Goal: Task Accomplishment & Management: Use online tool/utility

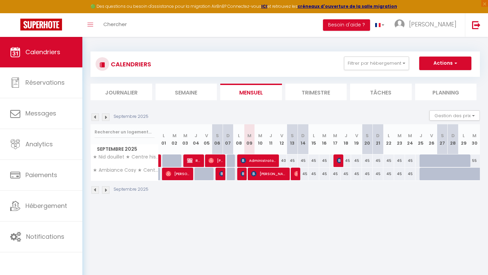
click at [376, 72] on div "CALENDRIERS Filtrer par hébergement Tous Studio - L'ännexe [PERSON_NAME] · Appa…" at bounding box center [284, 63] width 389 height 25
click at [376, 69] on button "Filtrer par hébergement" at bounding box center [376, 64] width 65 height 14
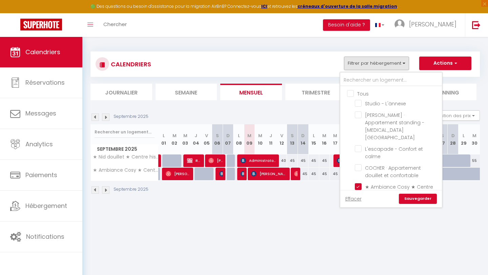
click at [347, 93] on input "Tous" at bounding box center [398, 93] width 102 height 7
checkbox input "true"
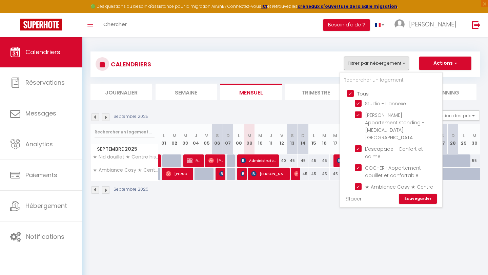
checkbox input "true"
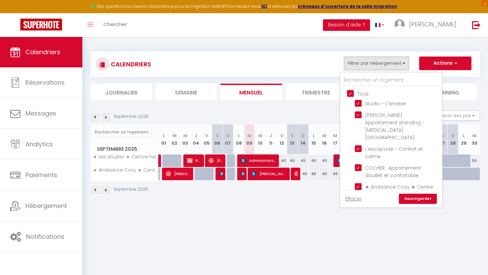
checkbox input "true"
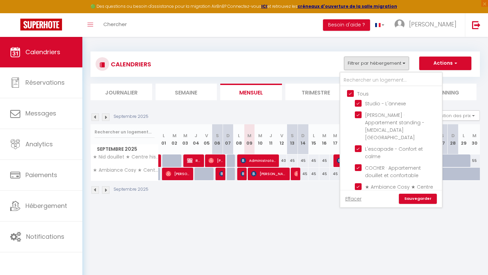
checkbox input "true"
click at [409, 194] on link "Sauvegarder" at bounding box center [418, 199] width 38 height 10
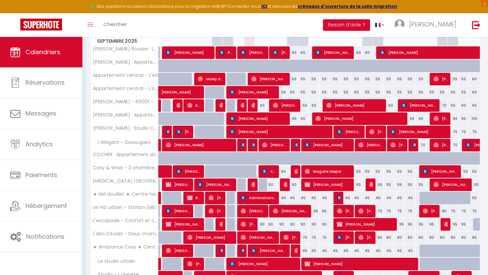
scroll to position [78, 0]
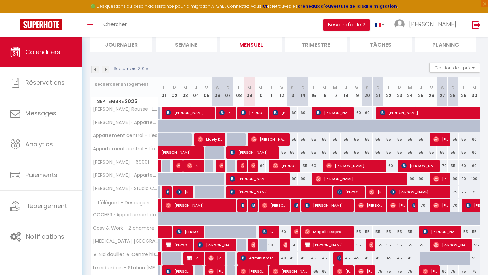
click at [104, 68] on img at bounding box center [105, 69] width 7 height 7
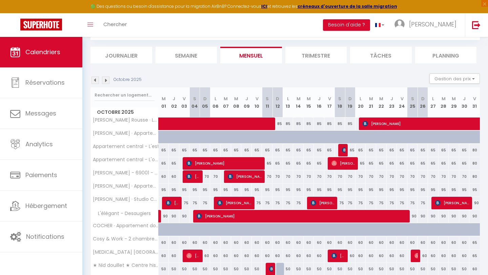
scroll to position [48, 0]
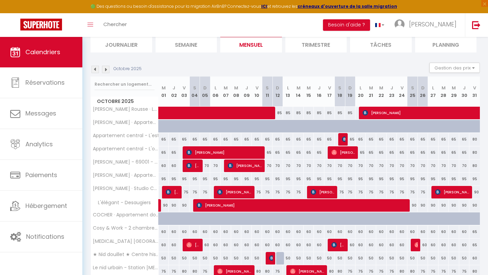
click at [92, 67] on img at bounding box center [94, 69] width 7 height 7
